Goal: Find specific page/section: Find specific page/section

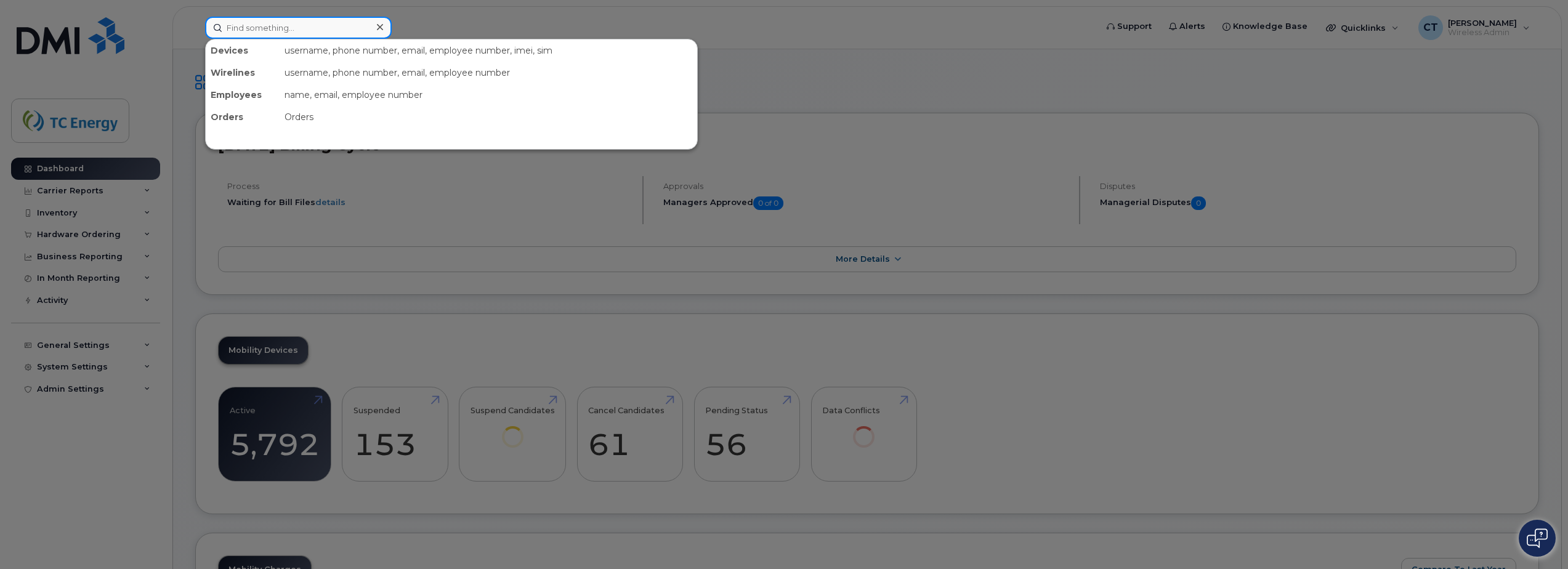
click at [295, 19] on input at bounding box center [299, 28] width 187 height 22
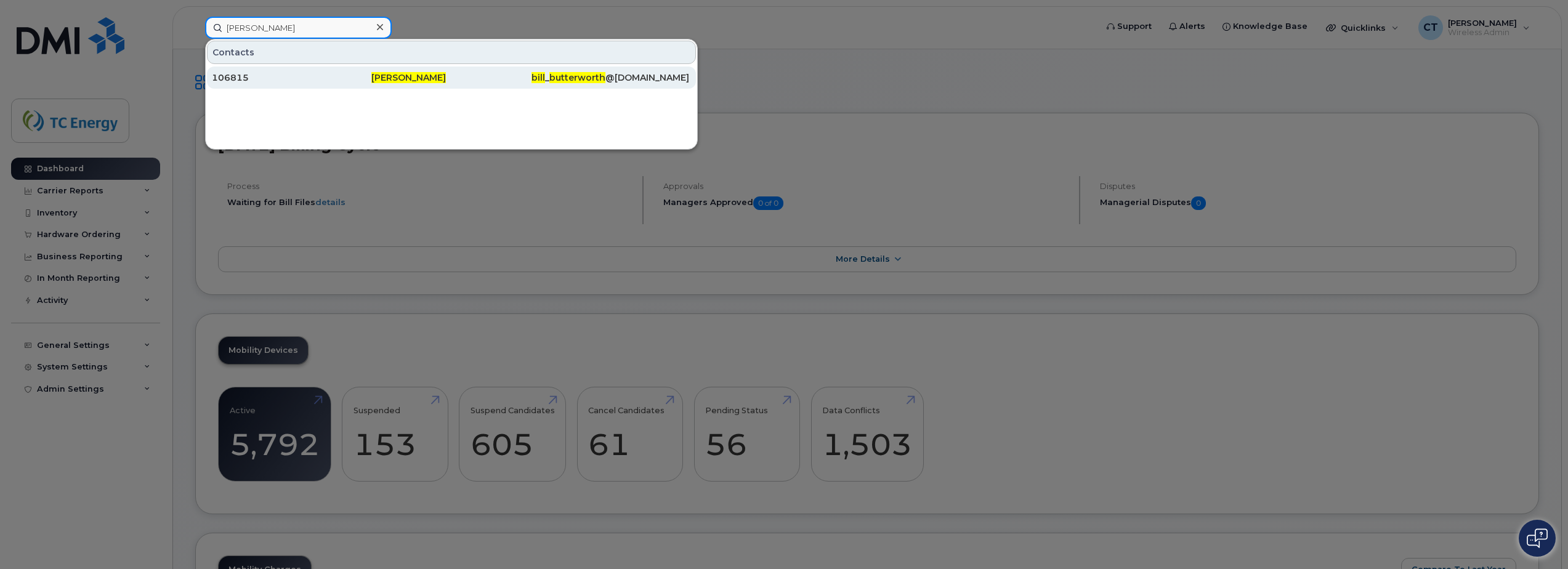
type input "Bill butterworth"
click at [483, 82] on div "Bill Butterworth" at bounding box center [451, 77] width 159 height 13
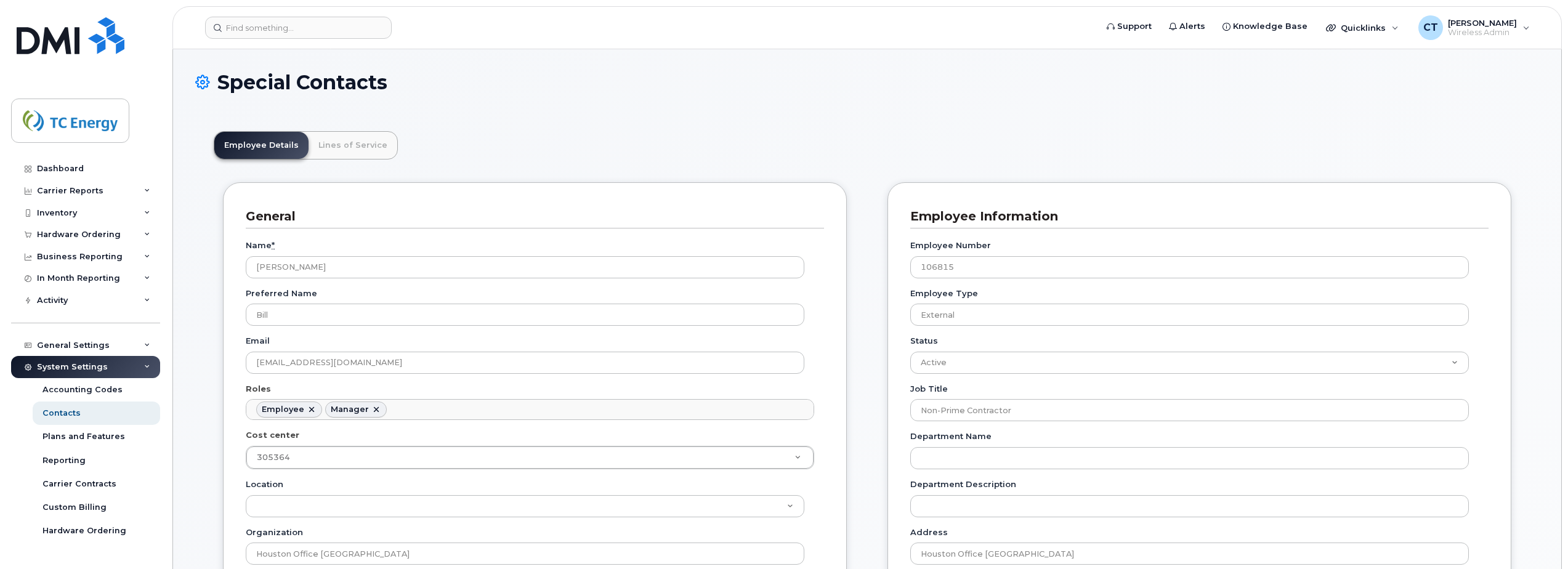
scroll to position [36, 0]
click at [355, 139] on link "Lines of Service" at bounding box center [352, 146] width 88 height 27
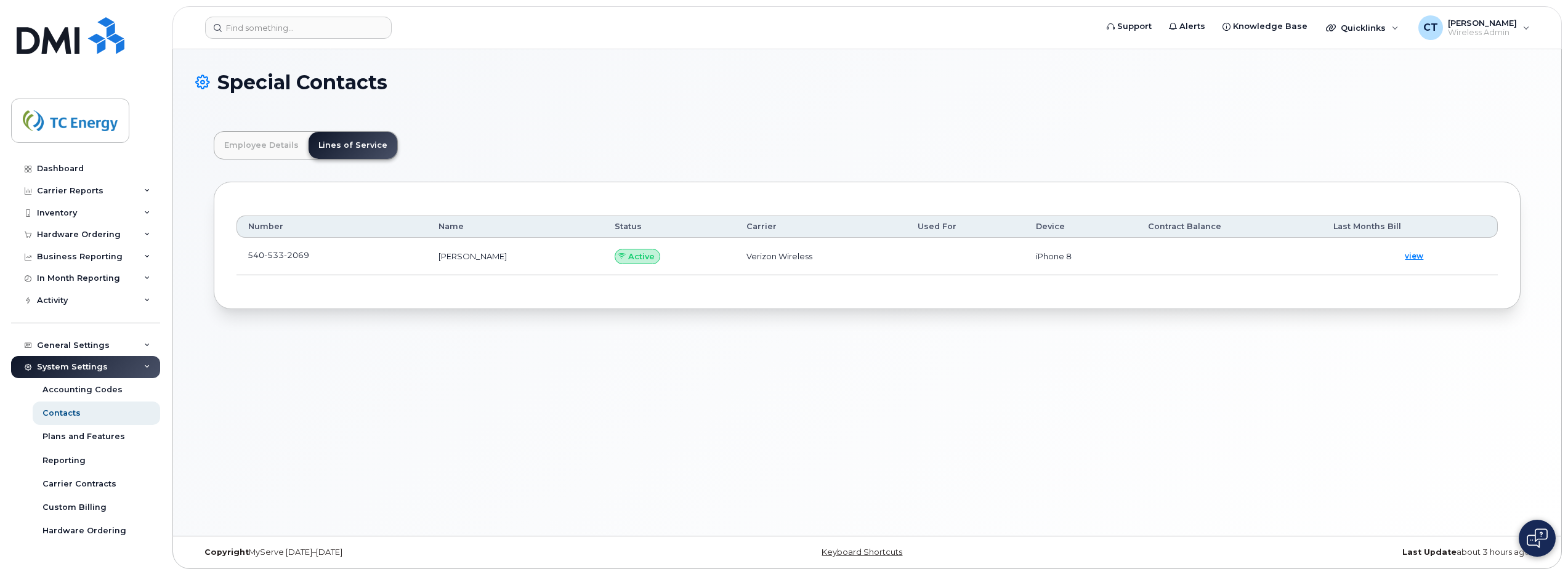
click at [307, 253] on span "2069" at bounding box center [296, 255] width 25 height 10
click at [330, 251] on td "540 533 2069" at bounding box center [332, 256] width 191 height 38
click at [320, 253] on span at bounding box center [319, 258] width 10 height 10
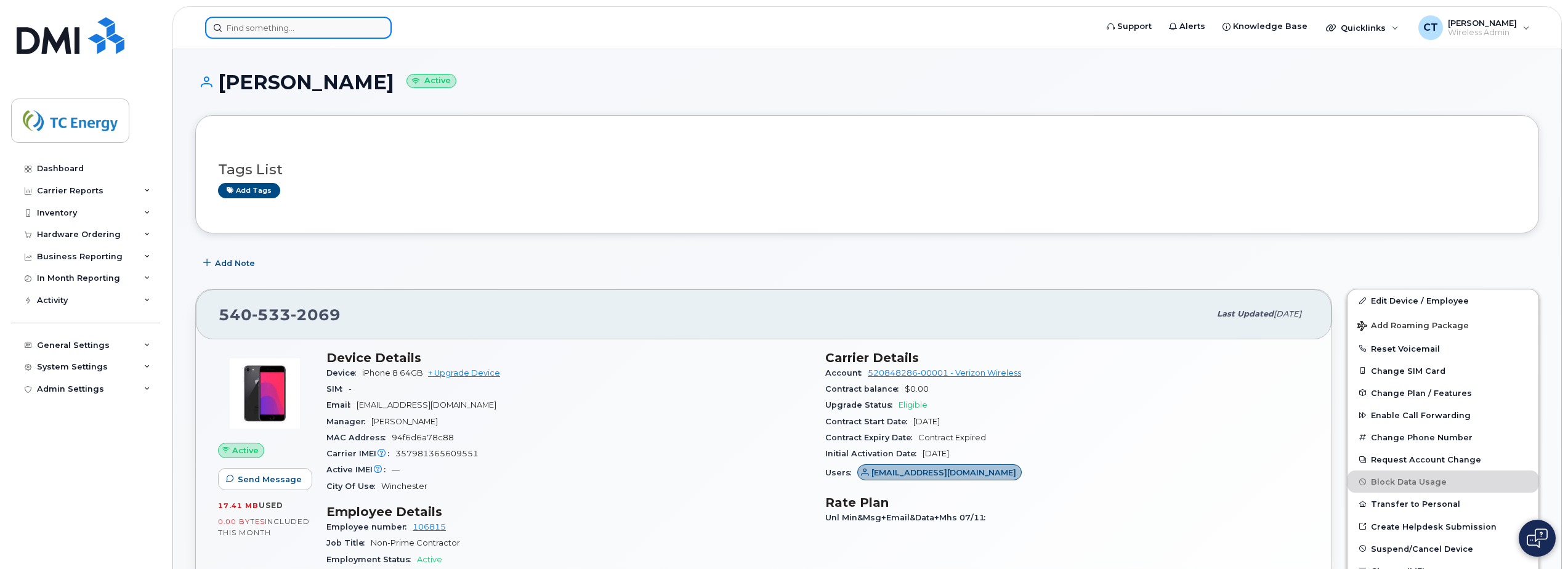
click at [349, 33] on input at bounding box center [299, 28] width 187 height 22
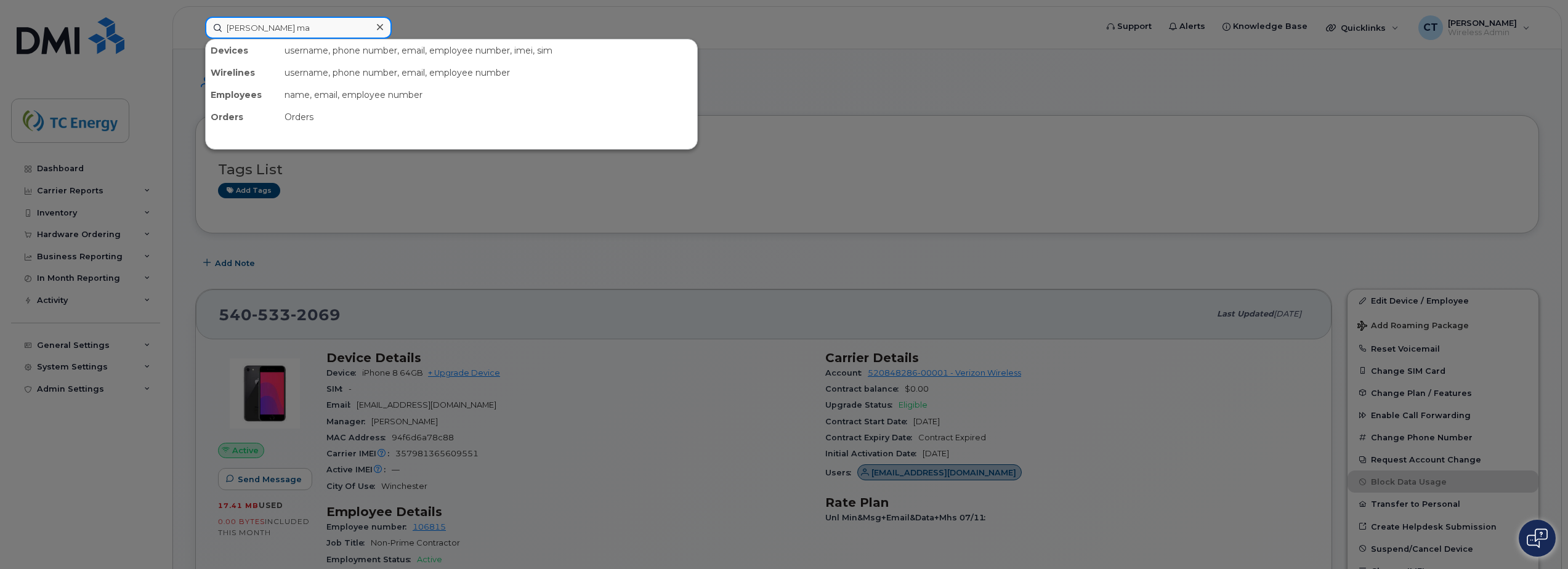
type input "dan ma"
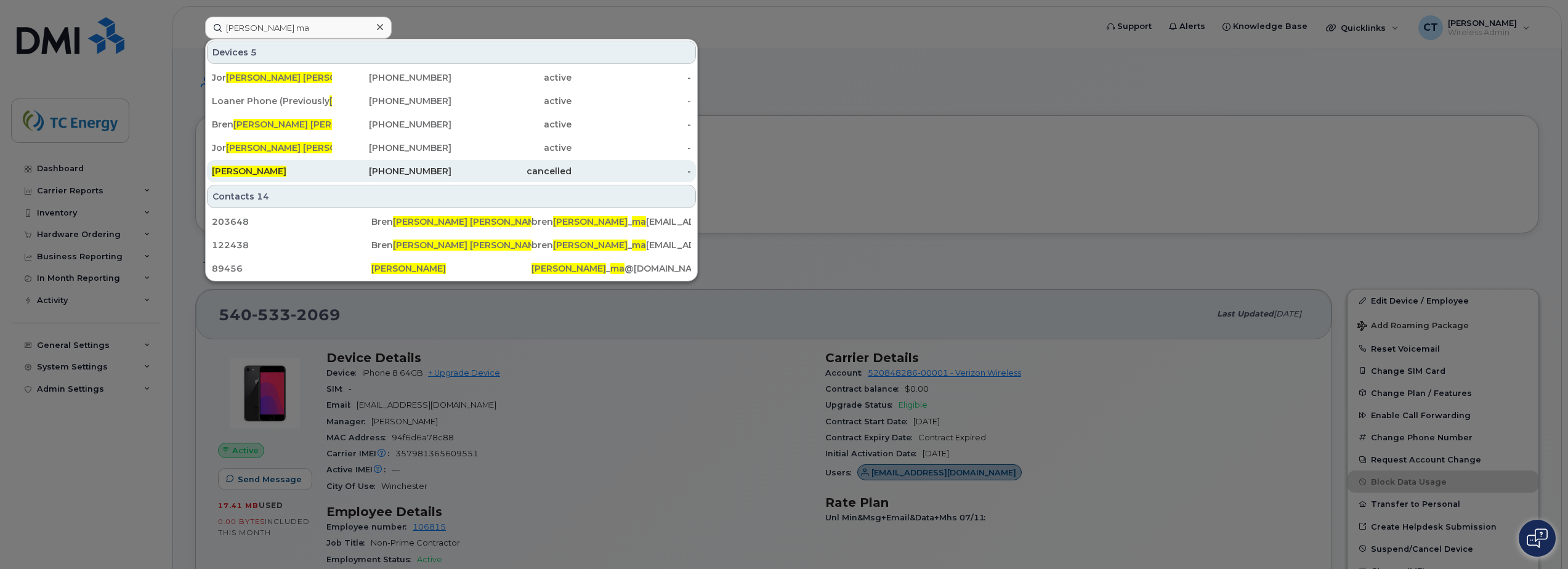
click at [424, 173] on div "403-463-6036" at bounding box center [392, 171] width 120 height 13
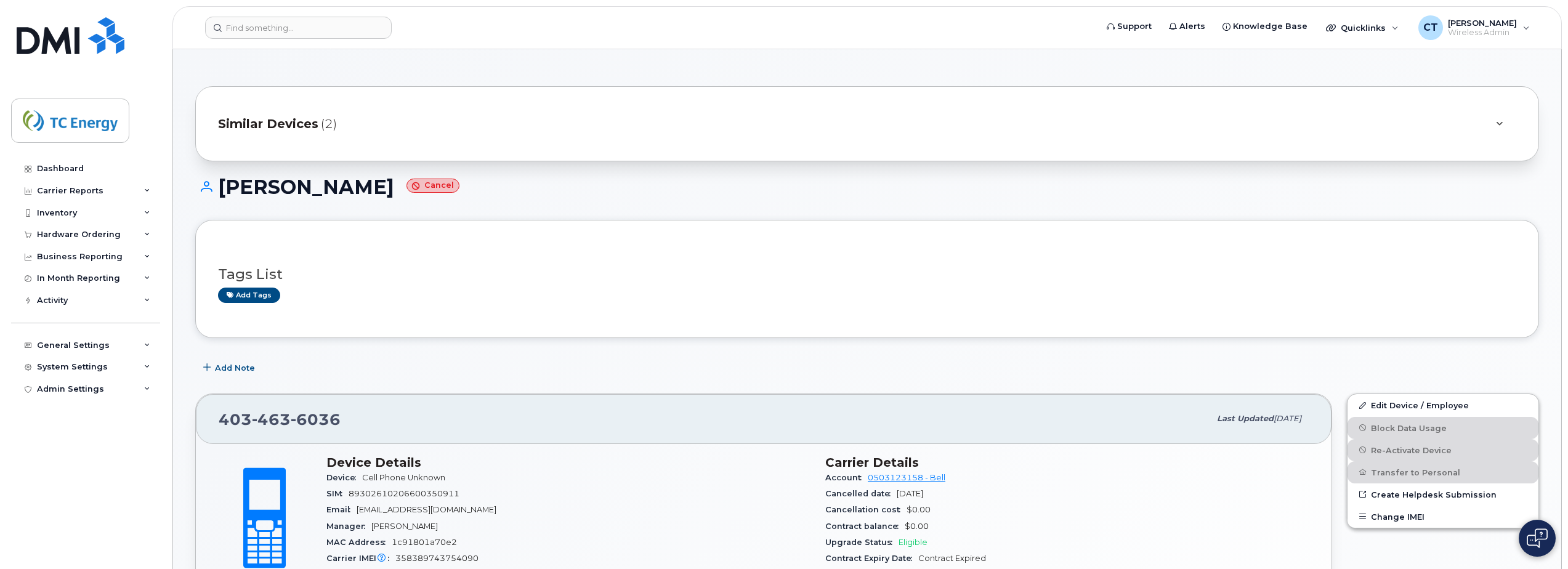
click at [265, 110] on div "Similar Devices (2)" at bounding box center [850, 123] width 1264 height 29
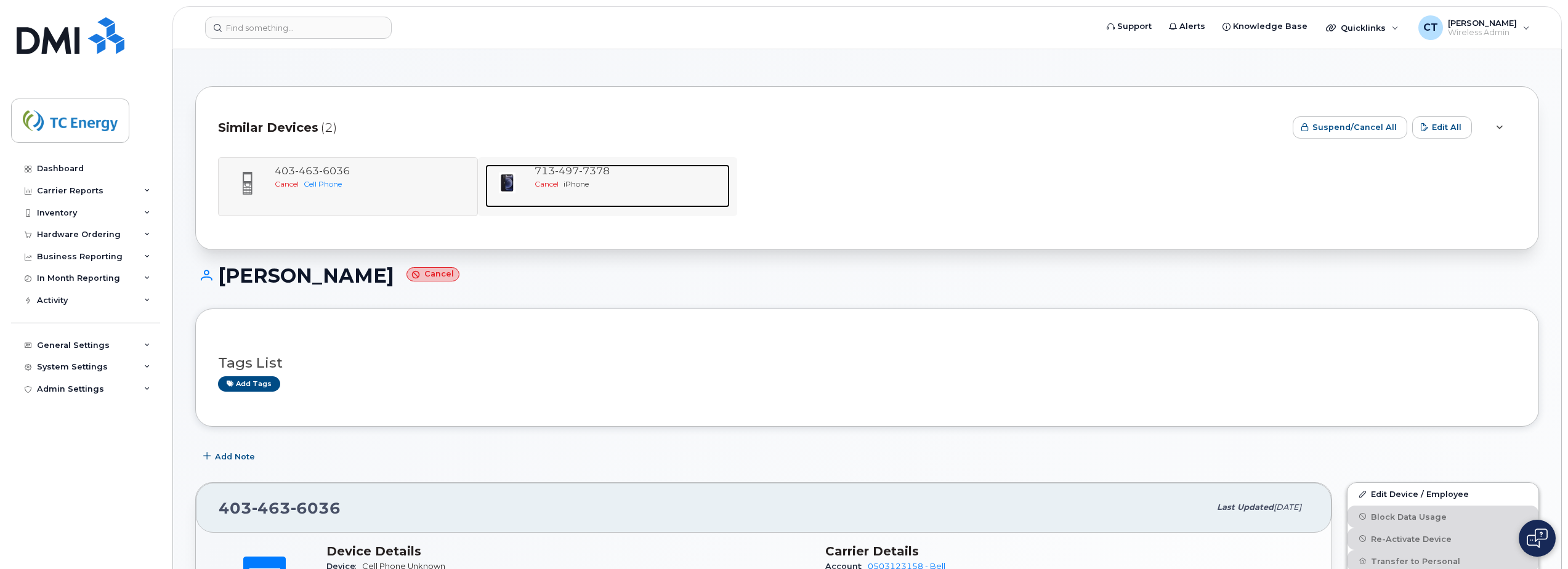
click at [579, 169] on span "497" at bounding box center [595, 171] width 31 height 12
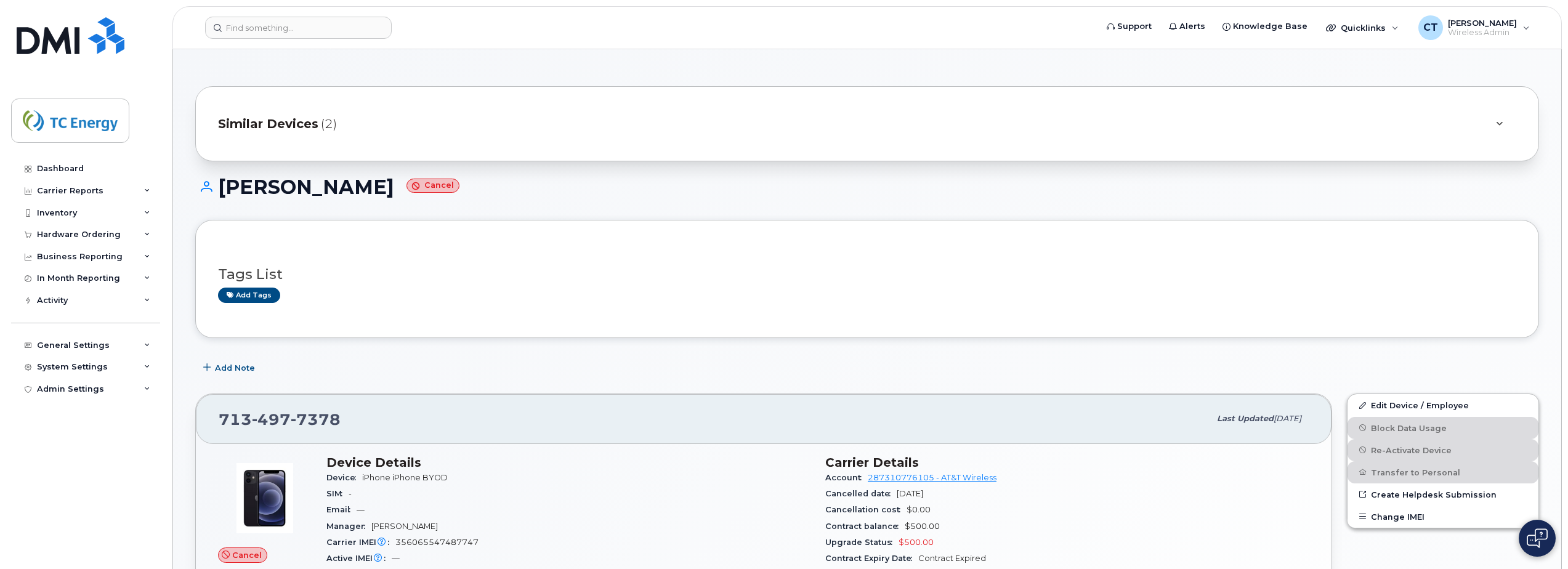
click at [387, 134] on div "Similar Devices (2)" at bounding box center [850, 123] width 1264 height 29
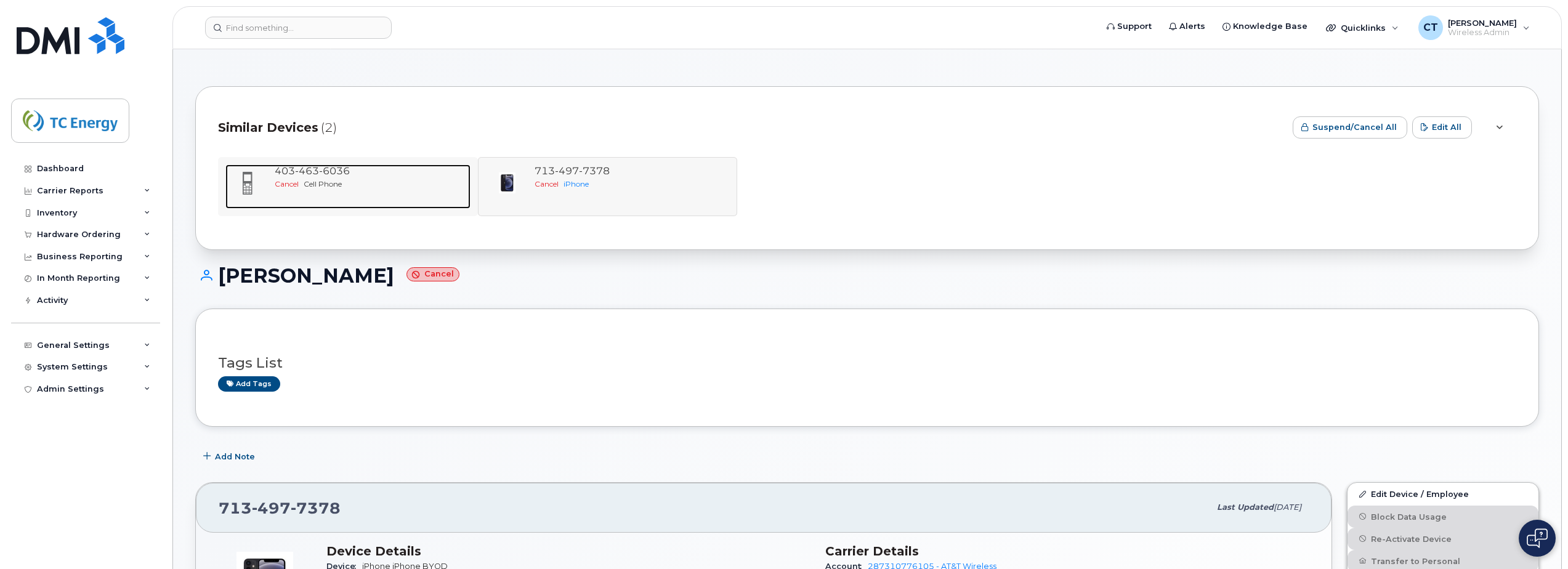
click at [344, 175] on span "6036" at bounding box center [334, 171] width 31 height 12
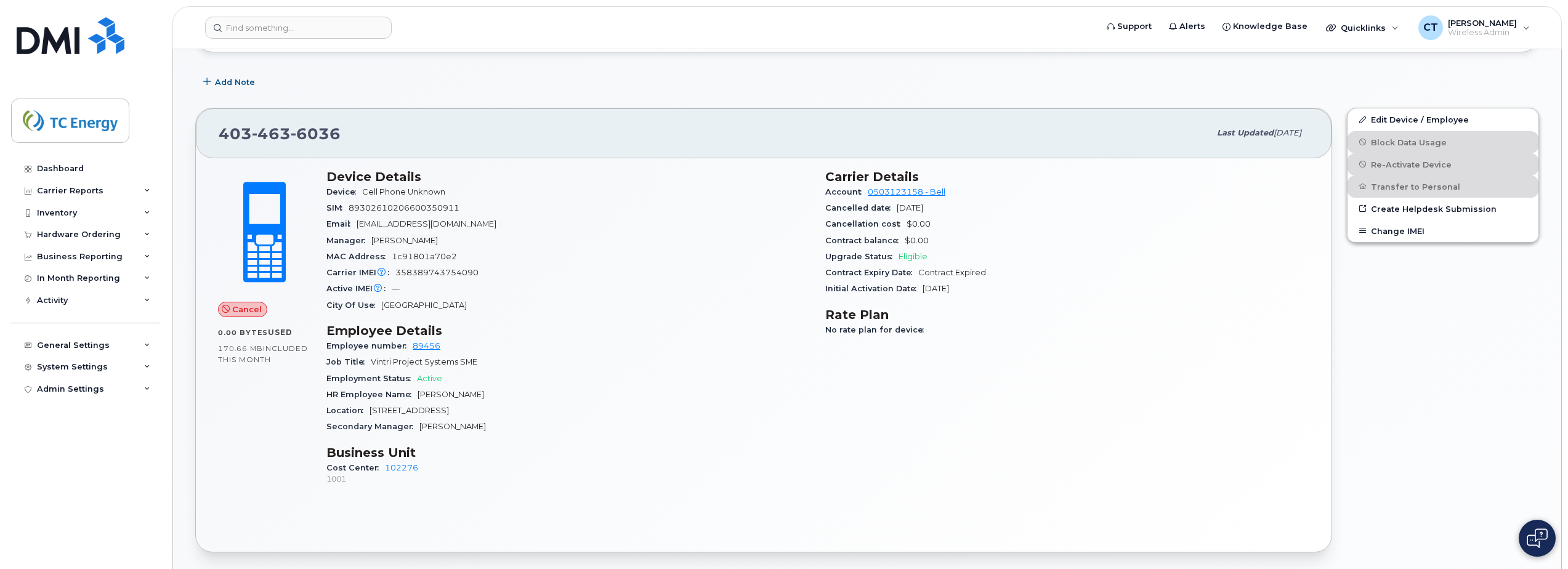
scroll to position [308, 0]
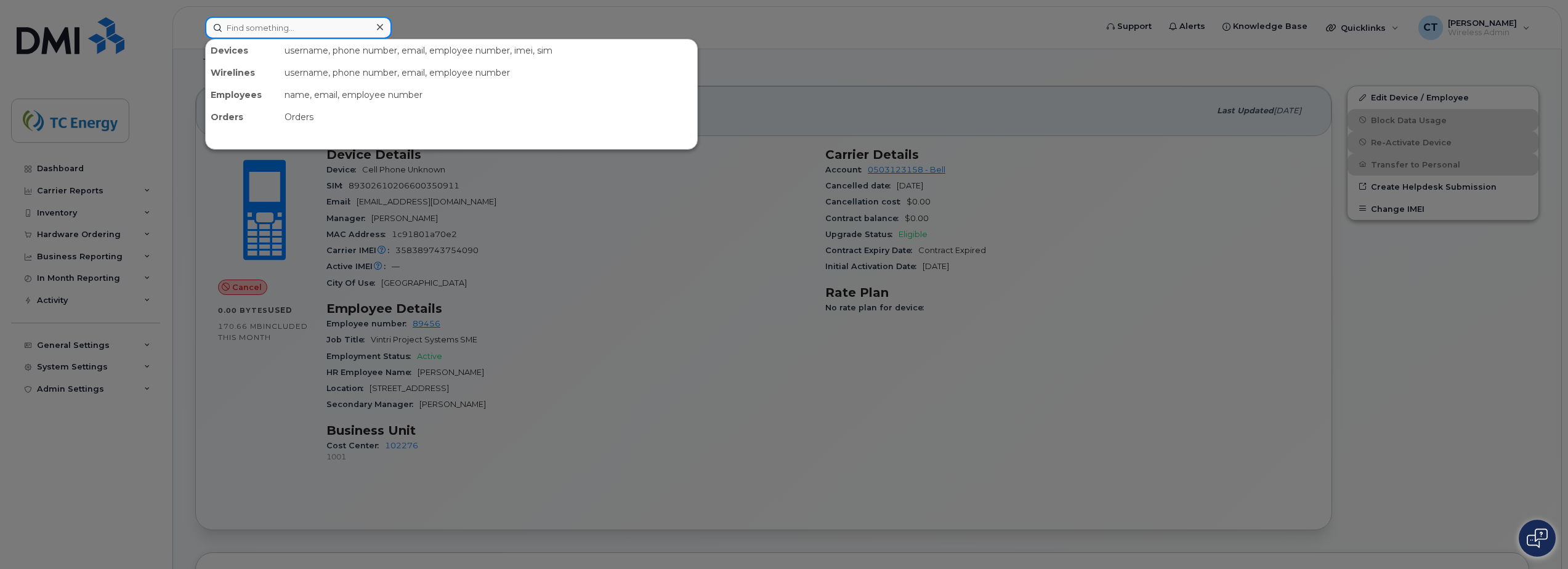
click at [312, 24] on input at bounding box center [299, 28] width 187 height 22
paste input "[PERSON_NAME][EMAIL_ADDRESS][DOMAIN_NAME]"
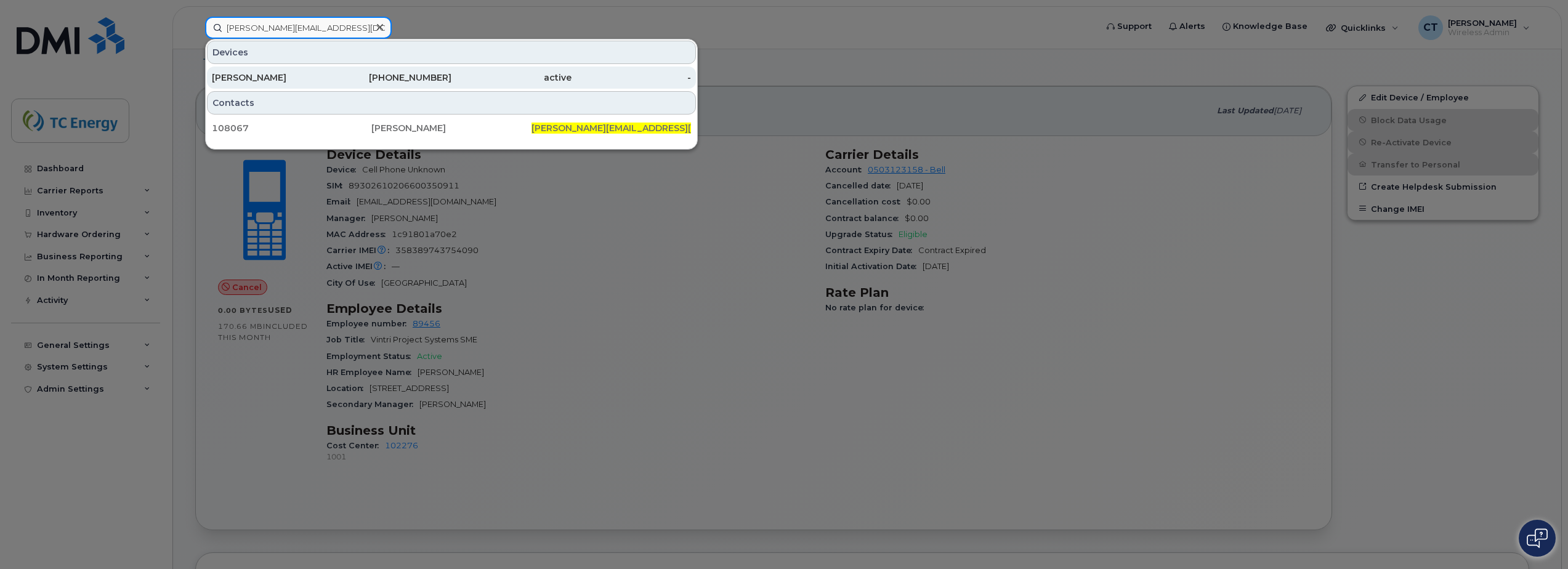
type input "[PERSON_NAME][EMAIL_ADDRESS][DOMAIN_NAME]"
click at [323, 74] on div "[PERSON_NAME]" at bounding box center [272, 77] width 120 height 13
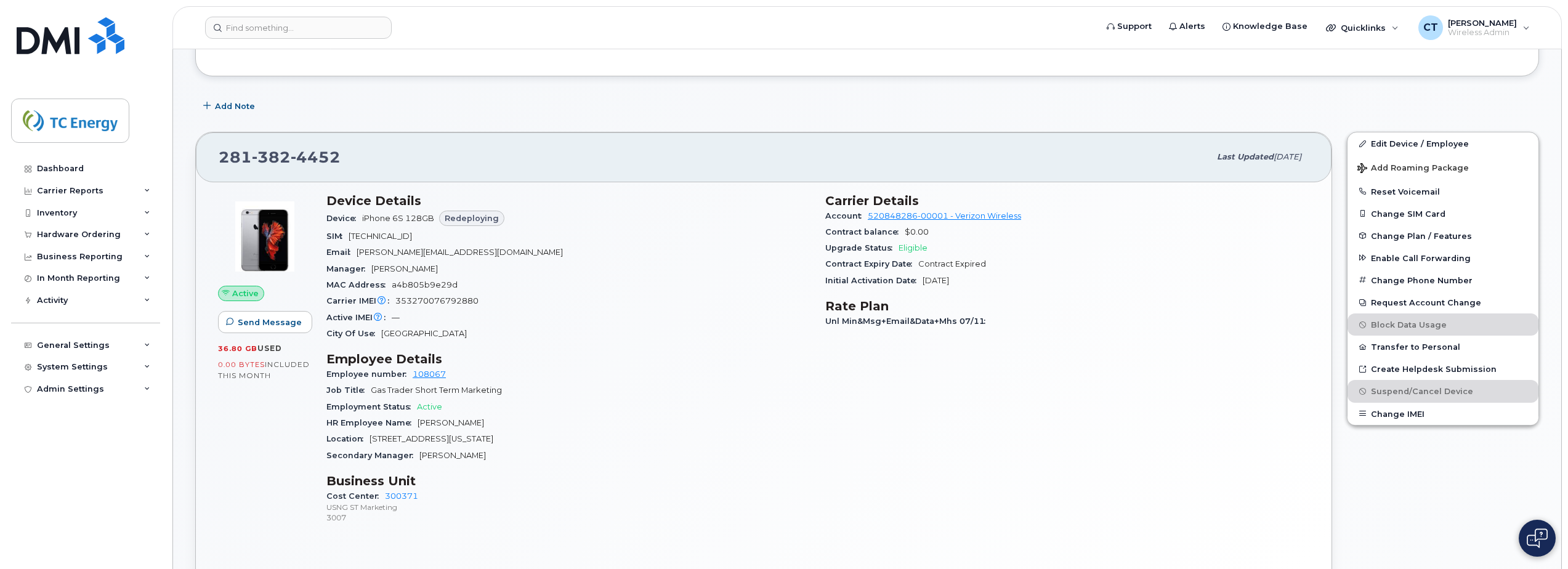
scroll to position [184, 0]
